Goal: Use online tool/utility: Utilize a website feature to perform a specific function

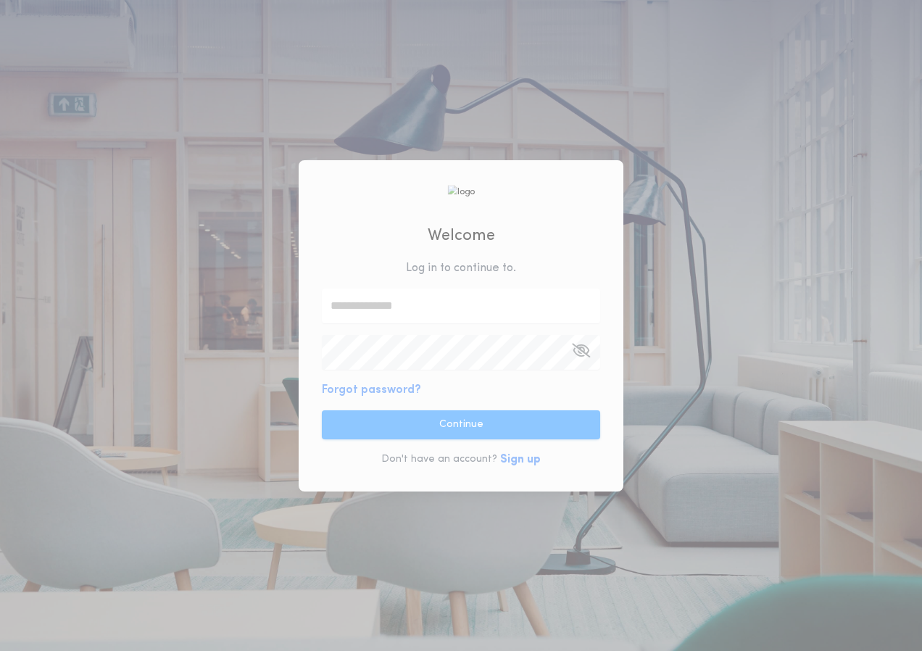
type input "**********"
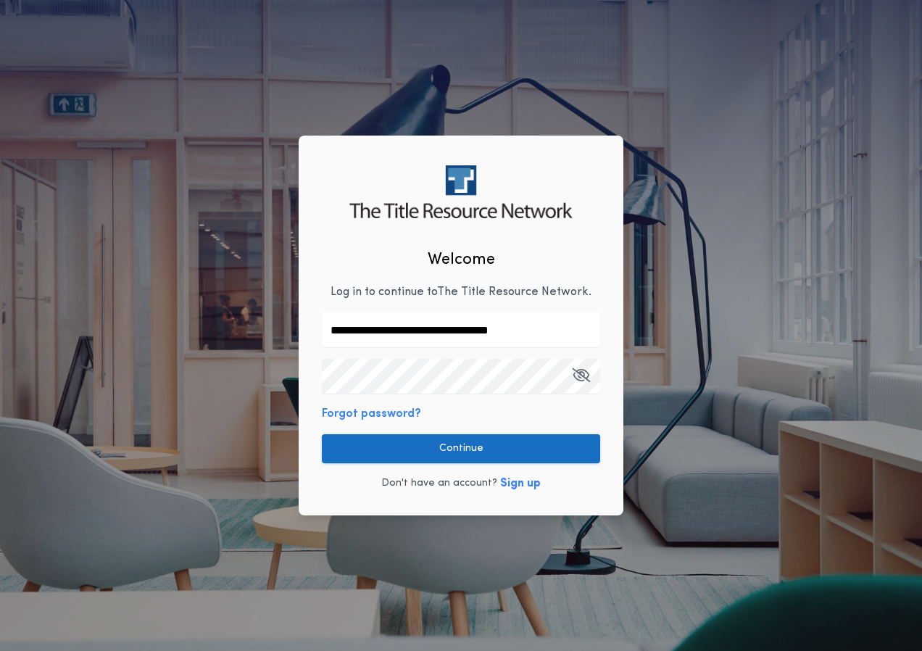
click at [497, 443] on button "Continue" at bounding box center [461, 448] width 278 height 29
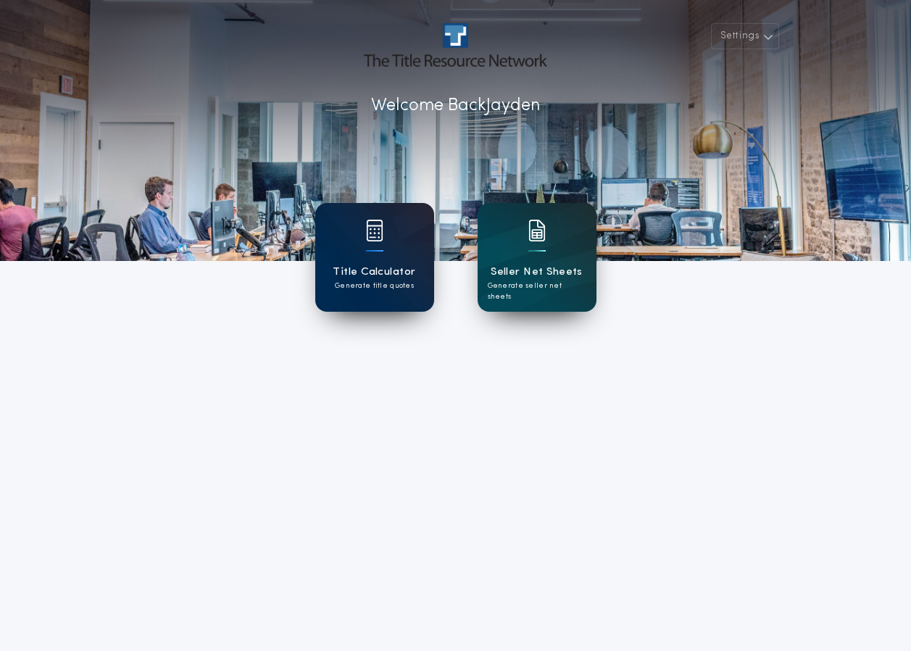
click at [386, 246] on div "Title Calculator Generate title quotes" at bounding box center [374, 257] width 119 height 109
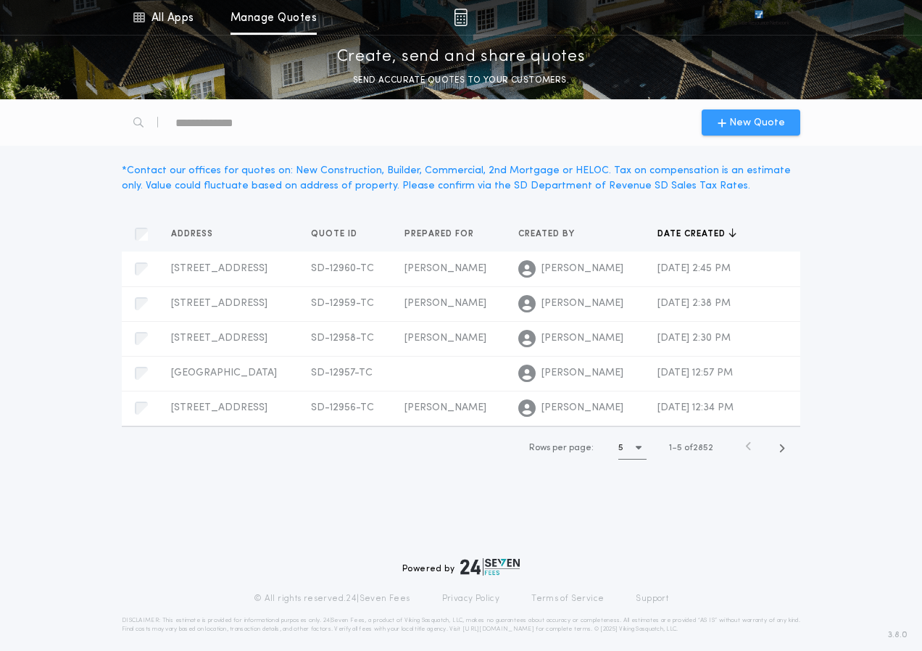
click at [733, 121] on span "New Quote" at bounding box center [757, 122] width 56 height 15
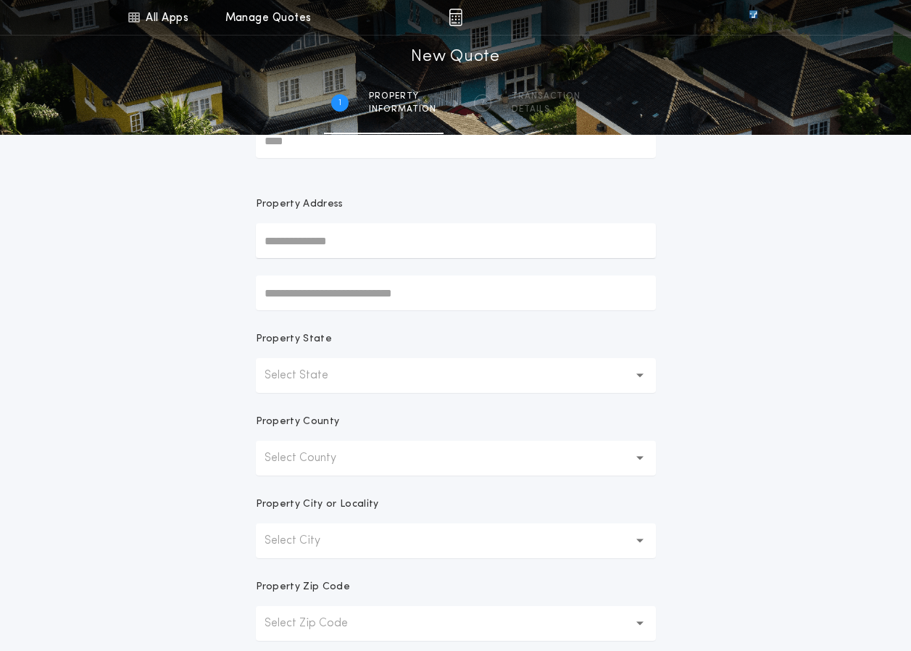
scroll to position [145, 0]
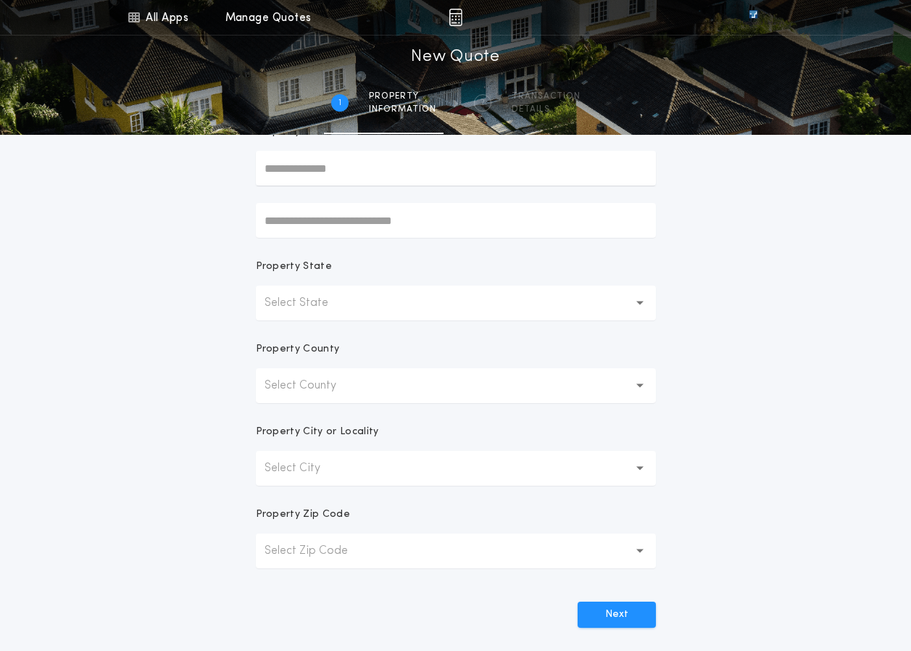
click at [643, 380] on icon "button" at bounding box center [640, 385] width 8 height 35
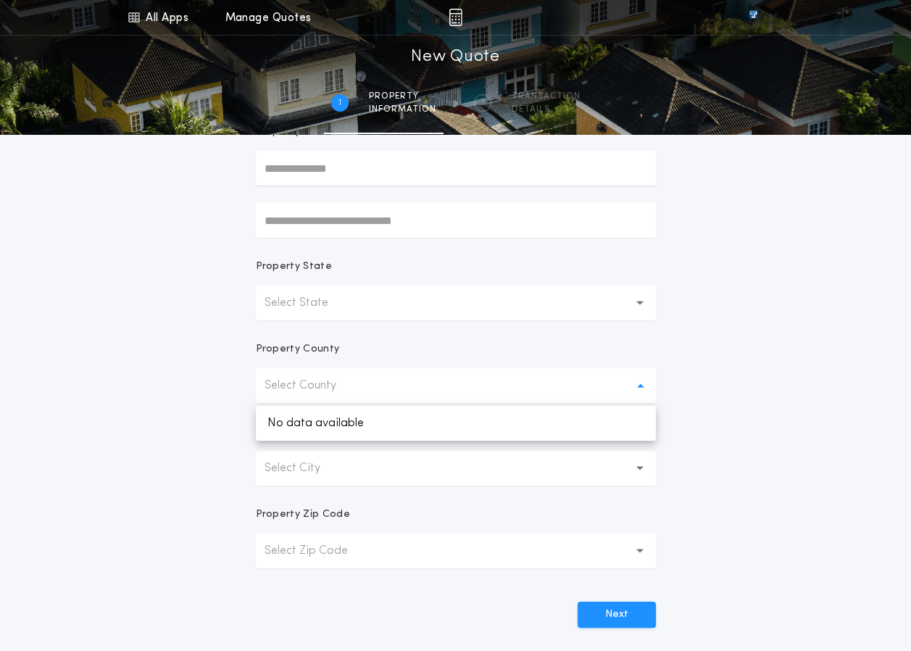
click at [539, 311] on button "Select State" at bounding box center [456, 303] width 400 height 35
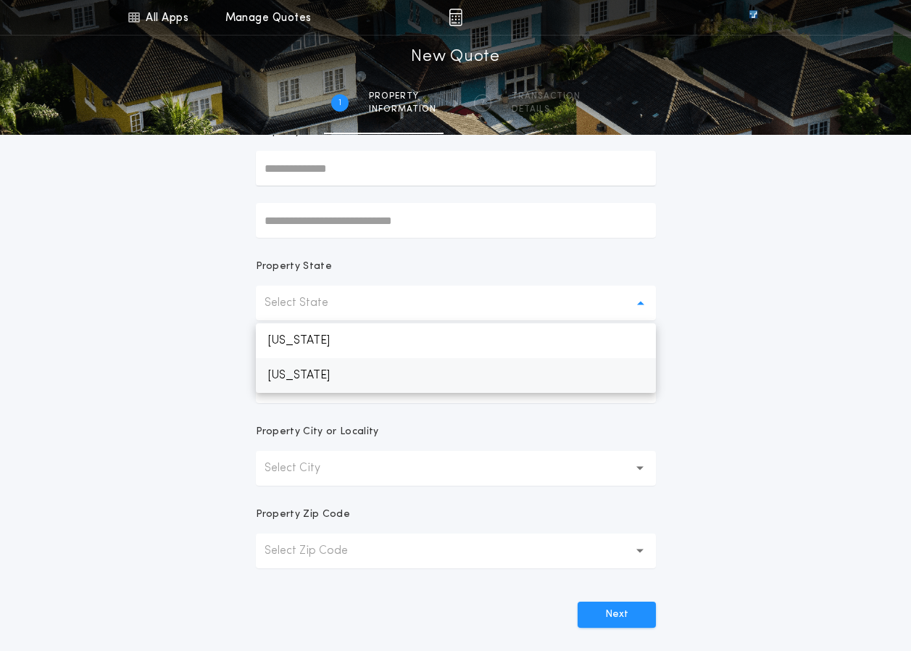
click at [522, 378] on p "[US_STATE]" at bounding box center [456, 375] width 400 height 35
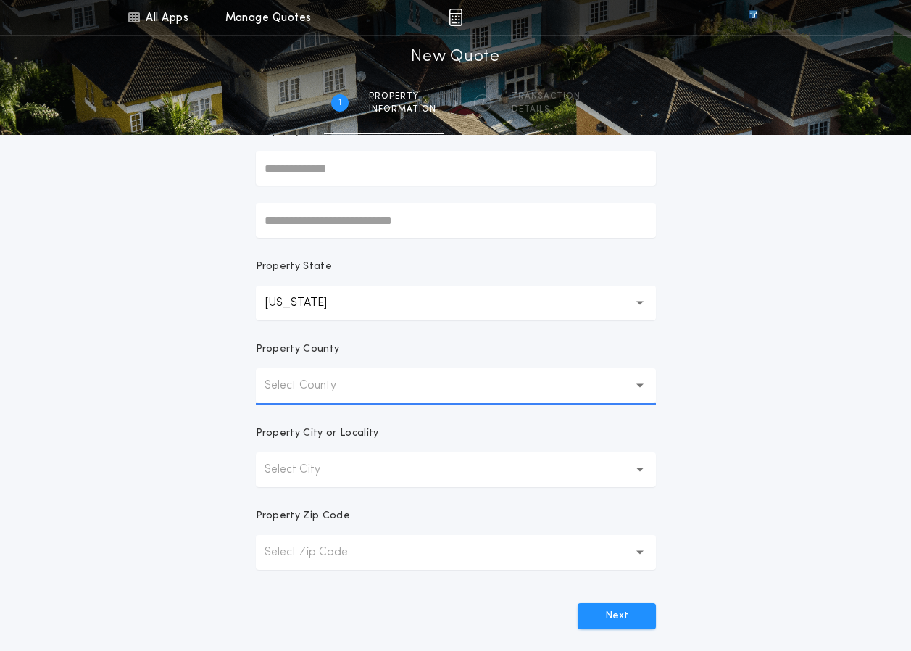
click at [520, 386] on button "Select County" at bounding box center [456, 385] width 400 height 35
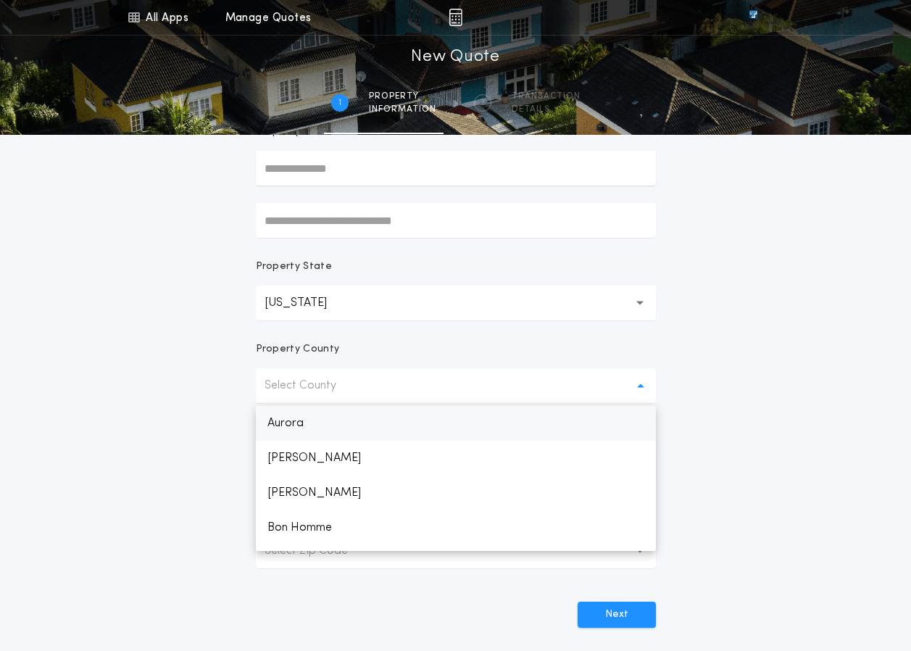
click at [525, 421] on p "Aurora" at bounding box center [456, 423] width 400 height 35
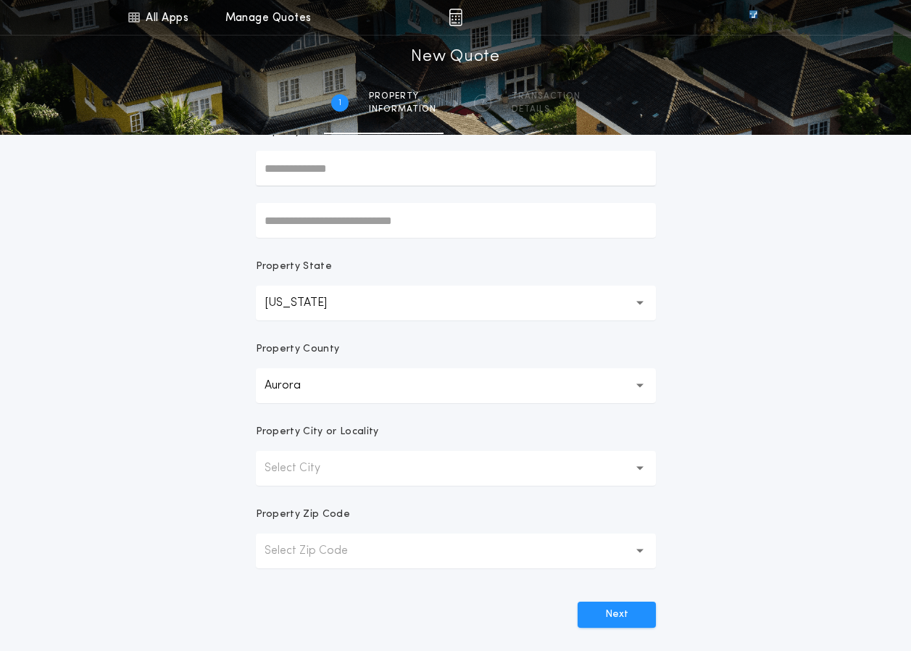
click at [525, 421] on form "Prepared For Property Address Property State [US_STATE] ** Property County [GEO…" at bounding box center [455, 309] width 435 height 638
drag, startPoint x: 525, startPoint y: 421, endPoint x: 528, endPoint y: 449, distance: 27.8
click at [528, 449] on div "Property City or Locality" at bounding box center [456, 438] width 400 height 26
click at [528, 460] on button "Select City" at bounding box center [456, 468] width 400 height 35
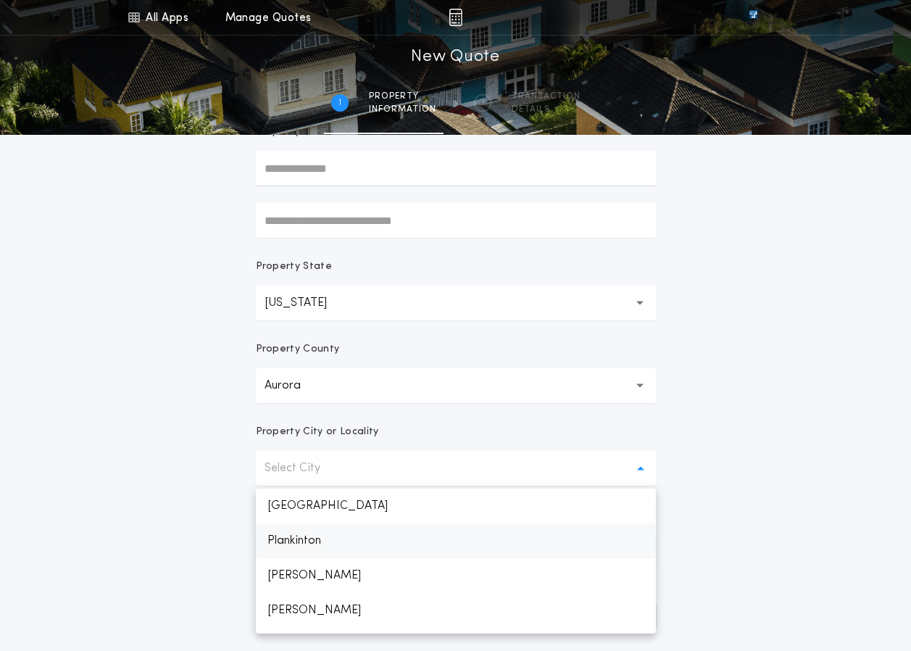
click at [526, 528] on p "Plankinton" at bounding box center [456, 540] width 400 height 35
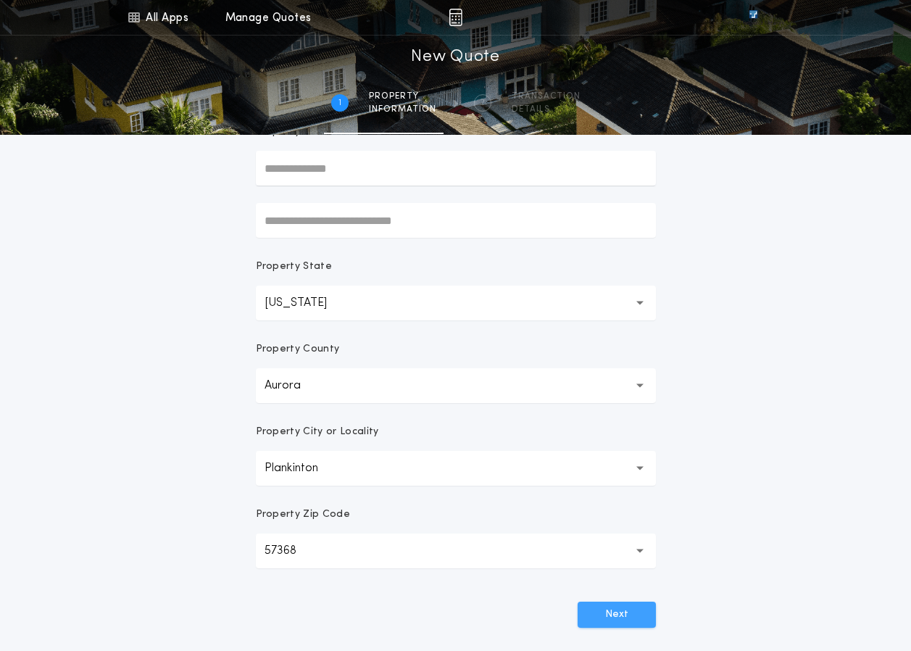
click at [599, 602] on button "Next" at bounding box center [617, 615] width 78 height 26
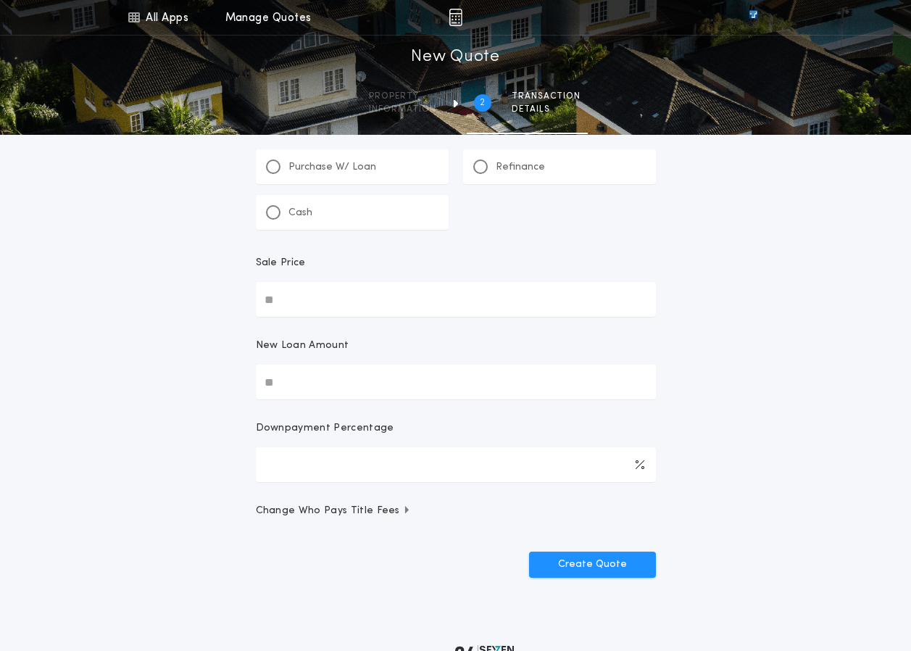
scroll to position [0, 0]
